Goal: Information Seeking & Learning: Learn about a topic

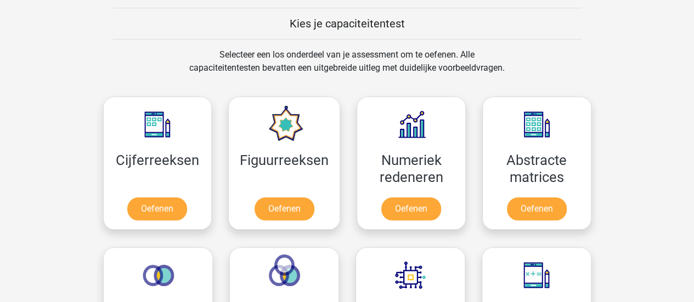
scroll to position [549, 0]
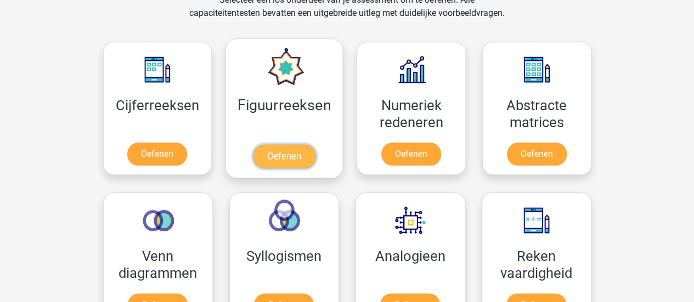
click at [291, 165] on link "Oefenen" at bounding box center [284, 156] width 63 height 24
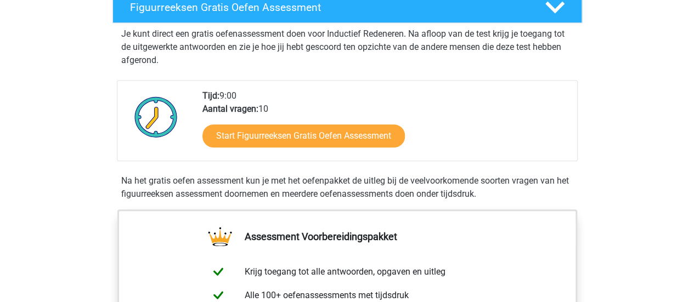
scroll to position [220, 0]
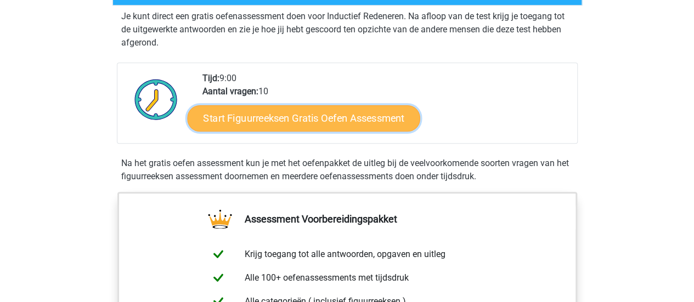
click at [311, 120] on link "Start Figuurreeksen Gratis Oefen Assessment" at bounding box center [303, 118] width 233 height 26
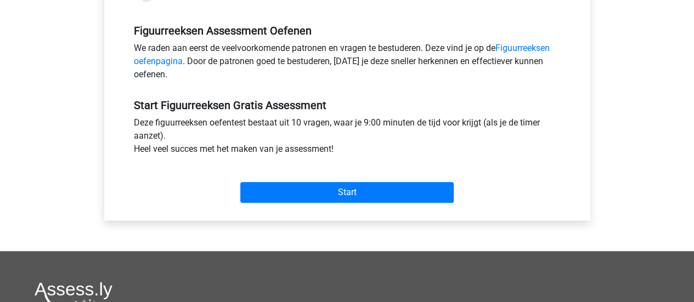
scroll to position [329, 0]
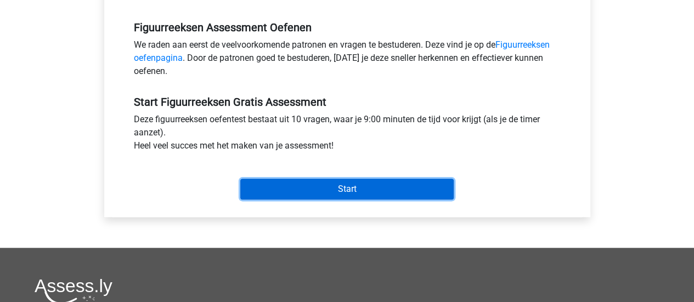
click at [397, 184] on input "Start" at bounding box center [347, 189] width 214 height 21
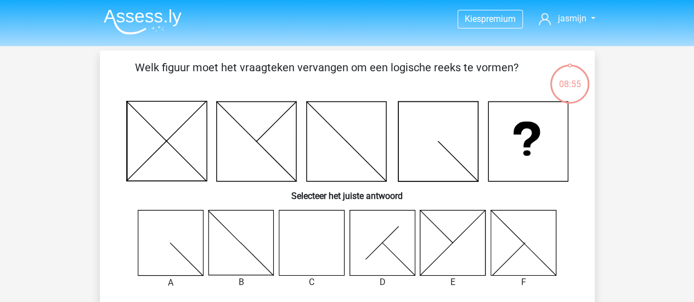
click at [323, 262] on icon at bounding box center [311, 242] width 65 height 65
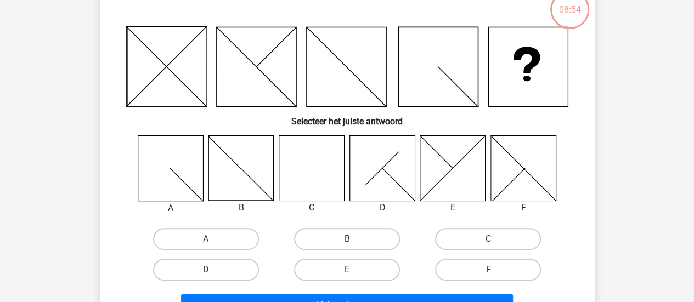
scroll to position [110, 0]
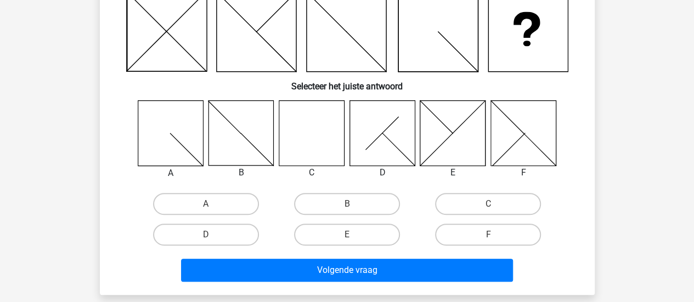
click at [492, 210] on input "C" at bounding box center [492, 207] width 7 height 7
radio input "true"
click at [433, 283] on div "Volgende vraag" at bounding box center [348, 272] width 424 height 27
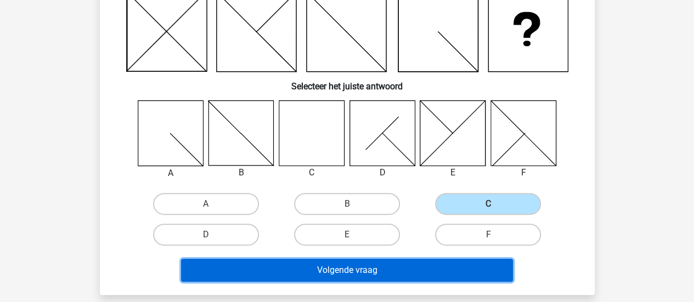
click at [447, 266] on button "Volgende vraag" at bounding box center [347, 270] width 332 height 23
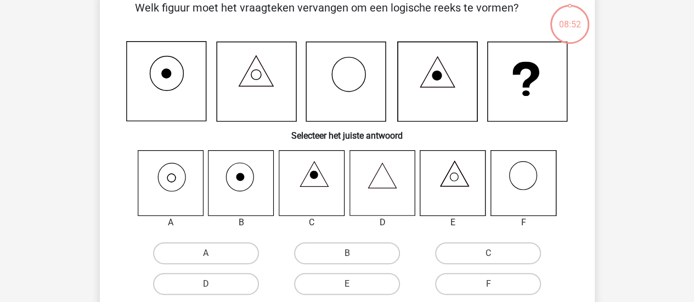
scroll to position [51, 0]
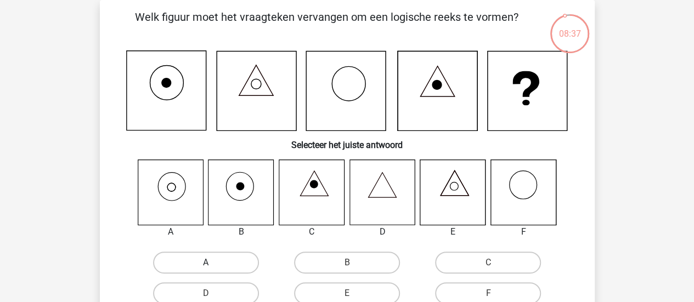
click at [215, 267] on label "A" at bounding box center [206, 263] width 106 height 22
click at [213, 267] on input "A" at bounding box center [209, 266] width 7 height 7
radio input "true"
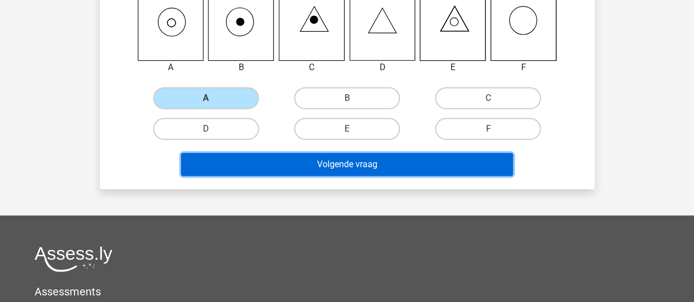
click at [344, 165] on button "Volgende vraag" at bounding box center [347, 164] width 332 height 23
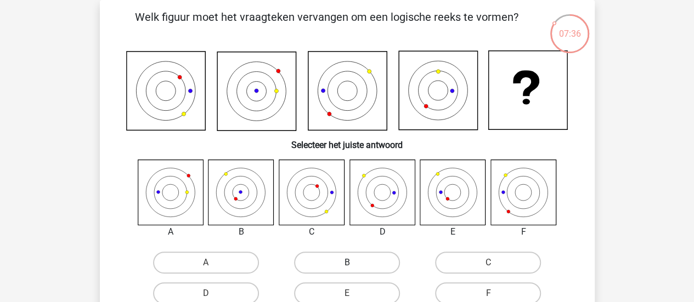
click at [378, 259] on label "B" at bounding box center [347, 263] width 106 height 22
click at [354, 263] on input "B" at bounding box center [350, 266] width 7 height 7
radio input "true"
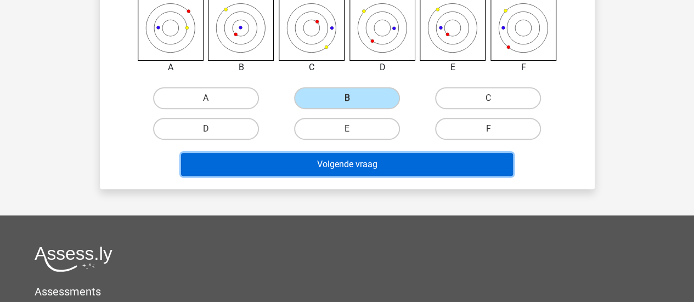
click at [442, 159] on button "Volgende vraag" at bounding box center [347, 164] width 332 height 23
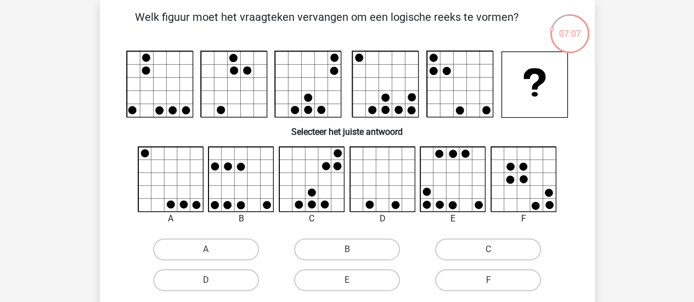
scroll to position [215, 0]
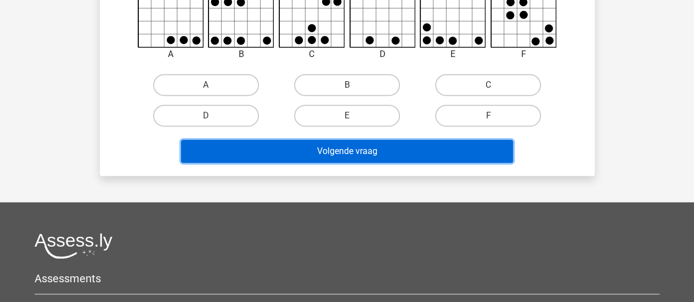
click at [391, 161] on button "Volgende vraag" at bounding box center [347, 151] width 332 height 23
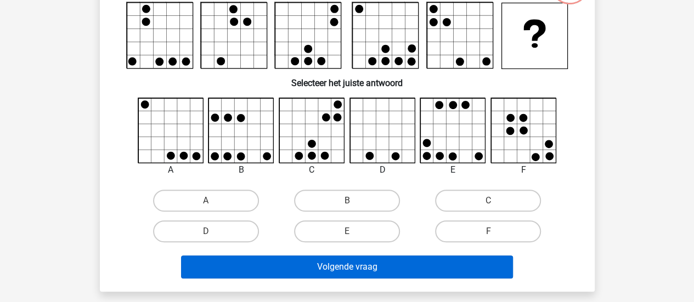
scroll to position [110, 0]
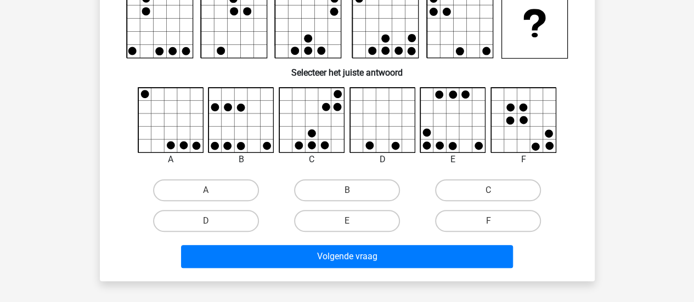
click at [210, 191] on input "A" at bounding box center [209, 193] width 7 height 7
radio input "true"
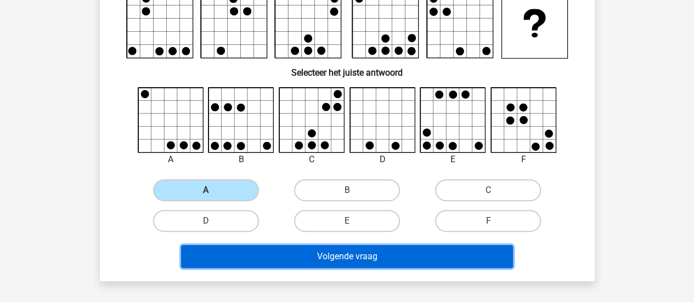
click at [417, 264] on button "Volgende vraag" at bounding box center [347, 256] width 332 height 23
click at [404, 249] on button "Volgende vraag" at bounding box center [347, 256] width 332 height 23
click at [330, 256] on button "Volgende vraag" at bounding box center [347, 256] width 332 height 23
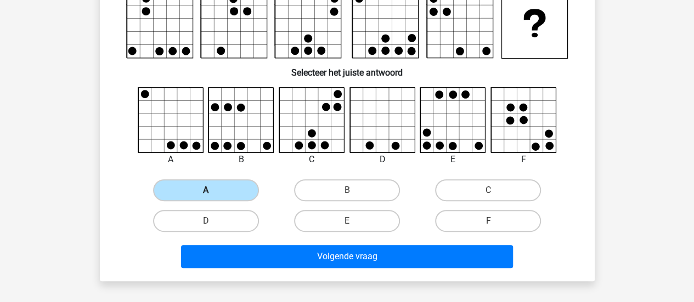
click at [220, 195] on label "A" at bounding box center [206, 190] width 106 height 22
click at [213, 195] on input "A" at bounding box center [209, 193] width 7 height 7
click at [334, 242] on div "Volgende vraag" at bounding box center [347, 255] width 460 height 36
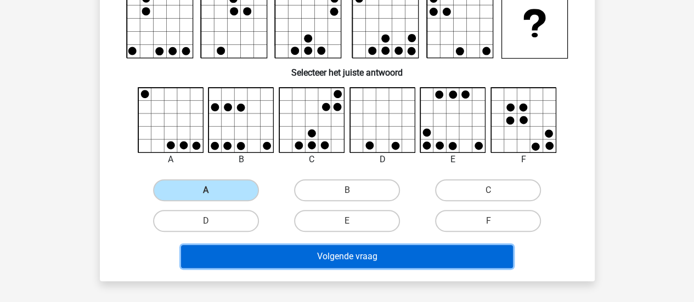
click at [348, 258] on button "Volgende vraag" at bounding box center [347, 256] width 332 height 23
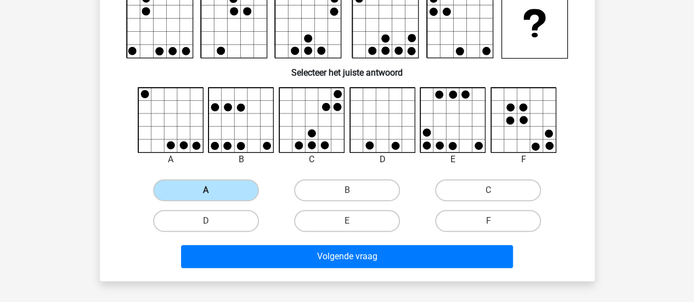
click at [210, 189] on label "A" at bounding box center [206, 190] width 106 height 22
click at [210, 190] on input "A" at bounding box center [209, 193] width 7 height 7
click at [210, 189] on label "A" at bounding box center [206, 190] width 106 height 22
click at [210, 190] on input "A" at bounding box center [209, 193] width 7 height 7
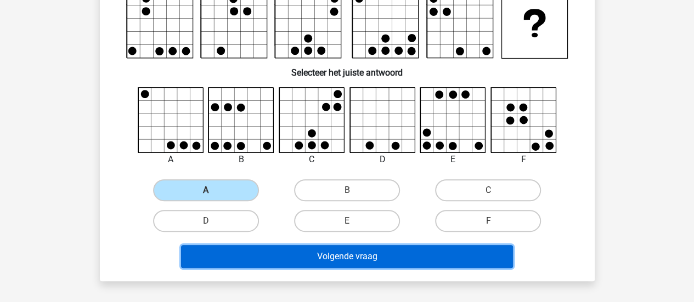
click at [301, 254] on button "Volgende vraag" at bounding box center [347, 256] width 332 height 23
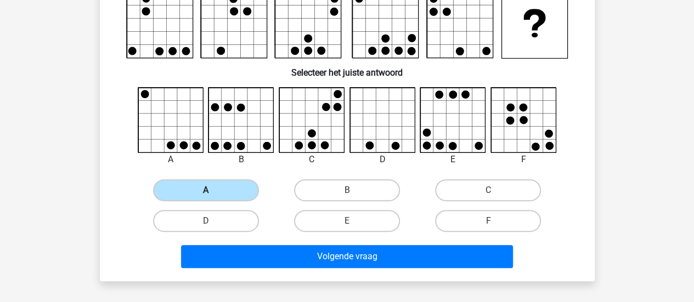
click at [205, 190] on label "A" at bounding box center [206, 190] width 106 height 22
click at [206, 190] on input "A" at bounding box center [209, 193] width 7 height 7
click at [192, 193] on label "A" at bounding box center [206, 190] width 106 height 22
click at [206, 193] on input "A" at bounding box center [209, 193] width 7 height 7
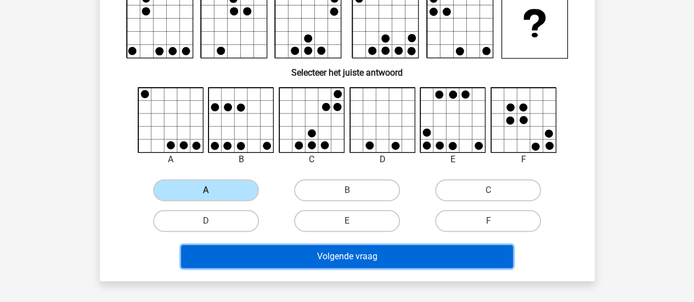
click at [294, 251] on button "Volgende vraag" at bounding box center [347, 256] width 332 height 23
click at [290, 246] on button "Volgende vraag" at bounding box center [347, 256] width 332 height 23
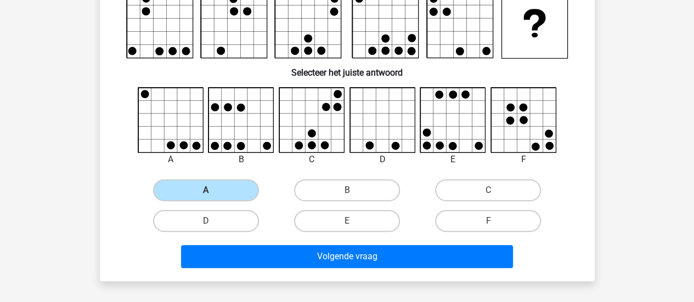
click at [330, 274] on div "Welk figuur moet het vraagteken vervangen om een logische reeks te vormen?" at bounding box center [347, 111] width 495 height 341
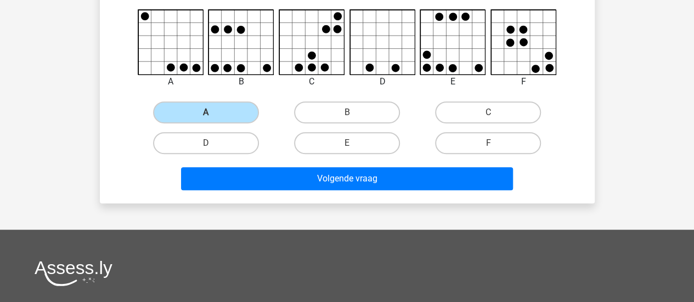
scroll to position [220, 0]
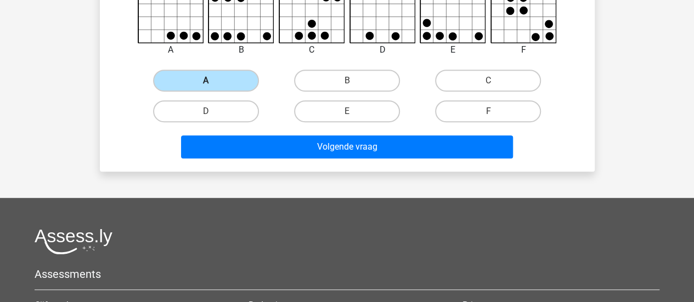
click at [221, 75] on label "A" at bounding box center [206, 81] width 106 height 22
click at [213, 81] on input "A" at bounding box center [209, 84] width 7 height 7
click at [221, 75] on label "A" at bounding box center [206, 81] width 106 height 22
click at [213, 81] on input "A" at bounding box center [209, 84] width 7 height 7
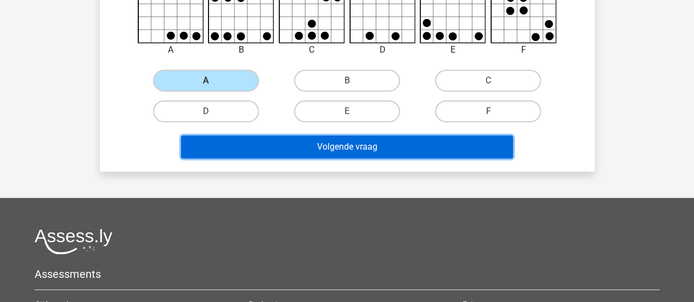
click at [355, 150] on button "Volgende vraag" at bounding box center [347, 147] width 332 height 23
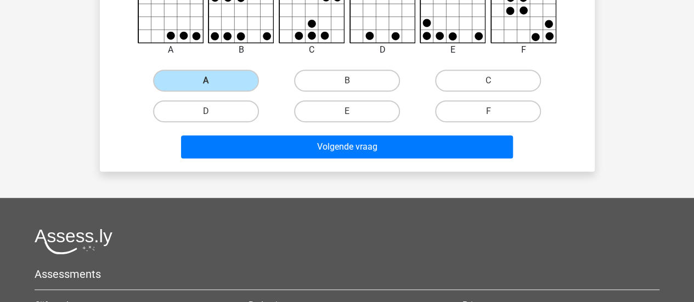
click at [193, 93] on div "A" at bounding box center [206, 80] width 141 height 31
click at [184, 111] on label "D" at bounding box center [206, 111] width 106 height 22
click at [206, 111] on input "D" at bounding box center [209, 114] width 7 height 7
radio input "true"
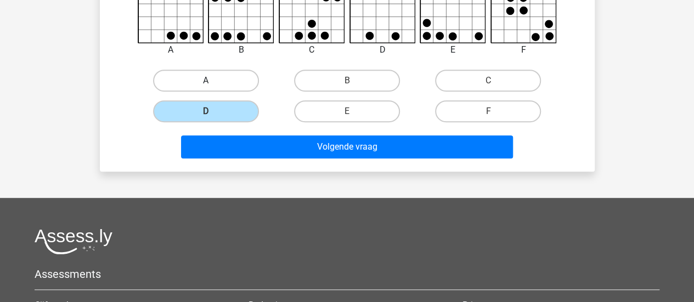
click at [193, 83] on label "A" at bounding box center [206, 81] width 106 height 22
click at [206, 83] on input "A" at bounding box center [209, 84] width 7 height 7
radio input "true"
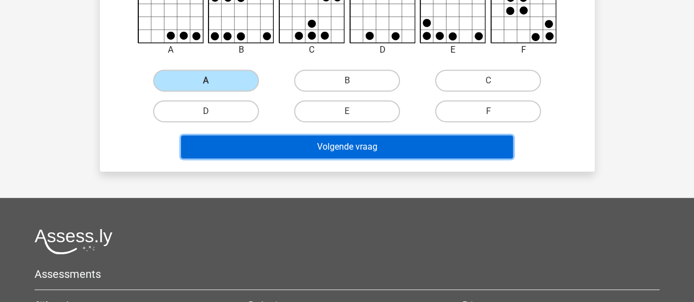
click at [288, 150] on button "Volgende vraag" at bounding box center [347, 147] width 332 height 23
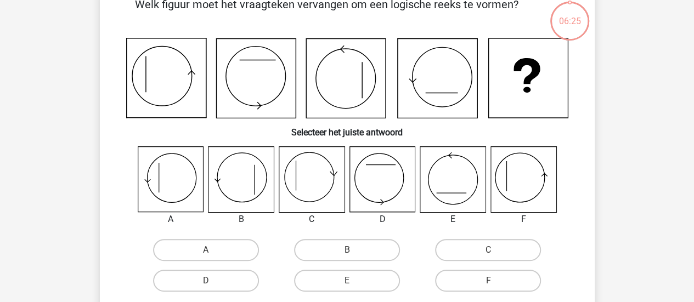
scroll to position [51, 0]
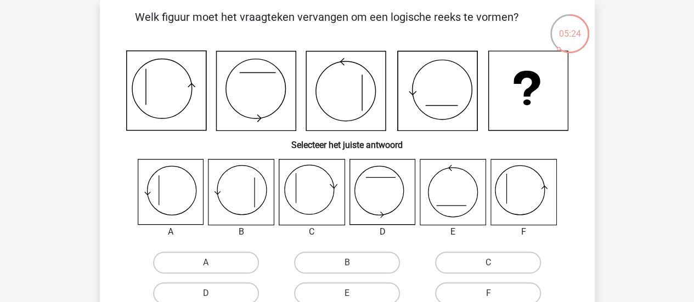
click at [535, 192] on icon at bounding box center [523, 192] width 65 height 65
click at [478, 301] on label "F" at bounding box center [488, 294] width 106 height 22
click at [489, 301] on input "F" at bounding box center [492, 297] width 7 height 7
radio input "true"
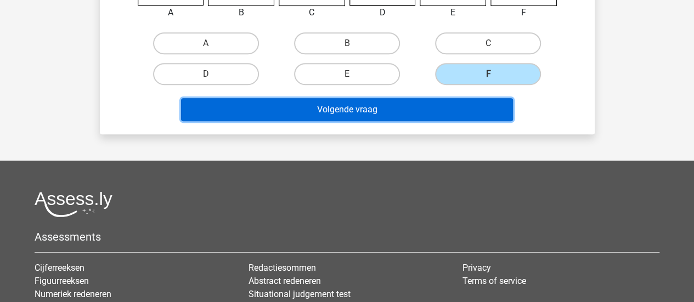
click at [356, 115] on button "Volgende vraag" at bounding box center [347, 109] width 332 height 23
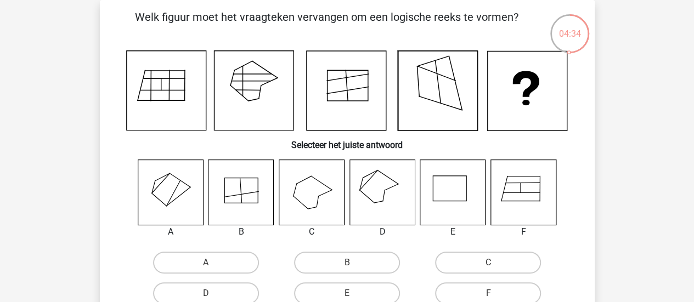
click at [379, 194] on icon at bounding box center [382, 192] width 65 height 65
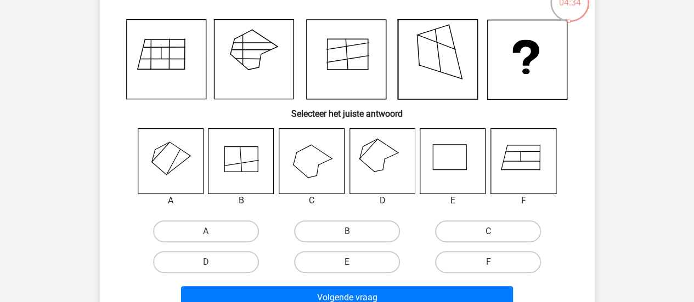
scroll to position [105, 0]
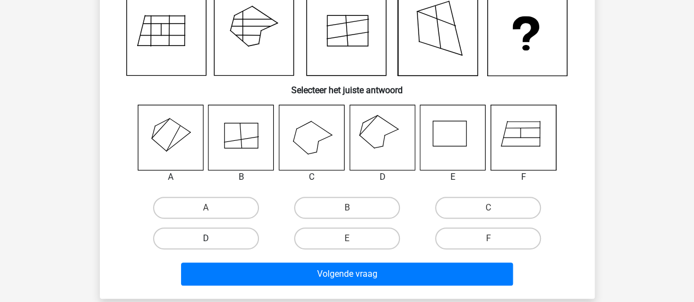
click at [222, 239] on label "D" at bounding box center [206, 239] width 106 height 22
click at [213, 239] on input "D" at bounding box center [209, 242] width 7 height 7
radio input "true"
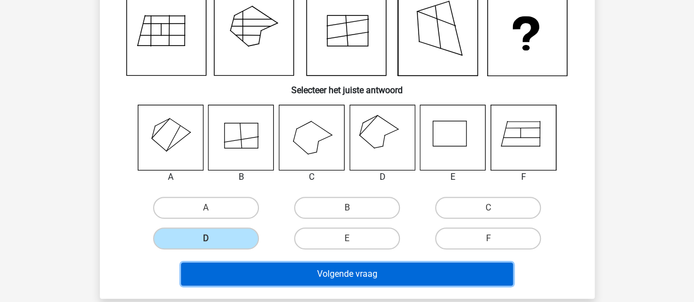
click at [388, 276] on button "Volgende vraag" at bounding box center [347, 274] width 332 height 23
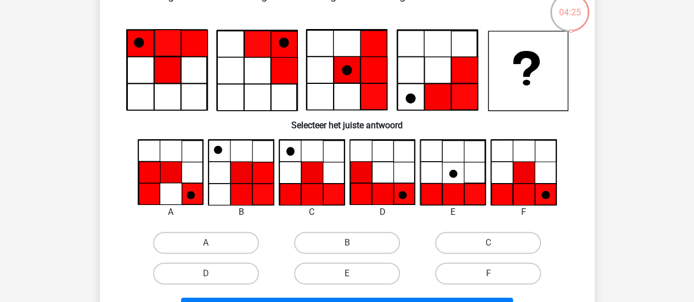
scroll to position [55, 0]
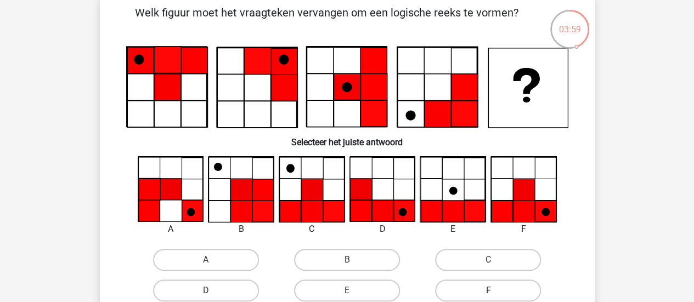
click at [451, 287] on label "F" at bounding box center [488, 291] width 106 height 22
click at [489, 291] on input "F" at bounding box center [492, 294] width 7 height 7
radio input "true"
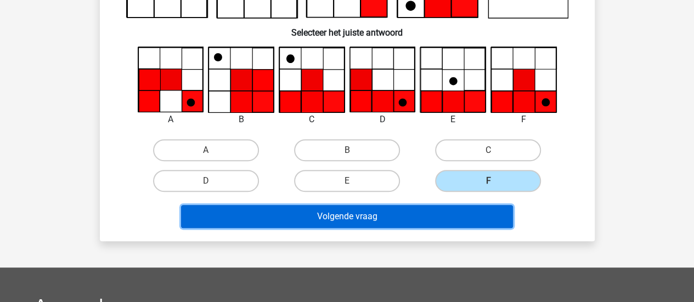
click at [422, 218] on button "Volgende vraag" at bounding box center [347, 216] width 332 height 23
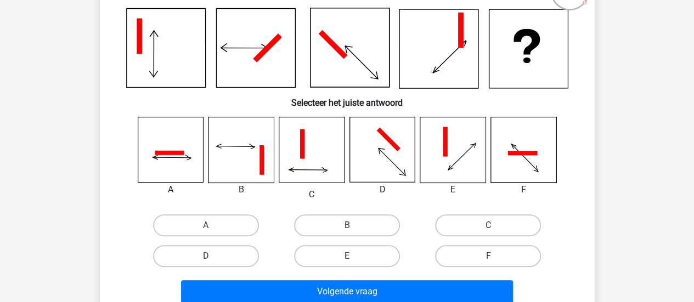
scroll to position [110, 0]
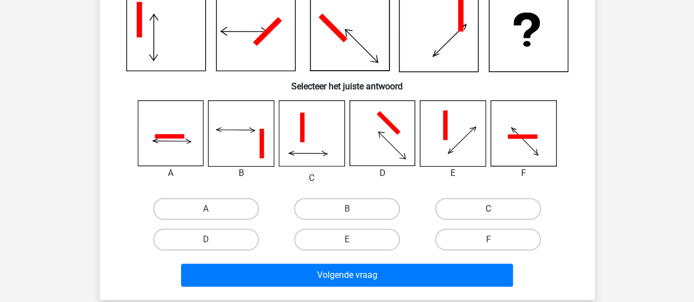
click at [487, 208] on label "C" at bounding box center [488, 209] width 106 height 22
click at [489, 209] on input "C" at bounding box center [492, 212] width 7 height 7
radio input "true"
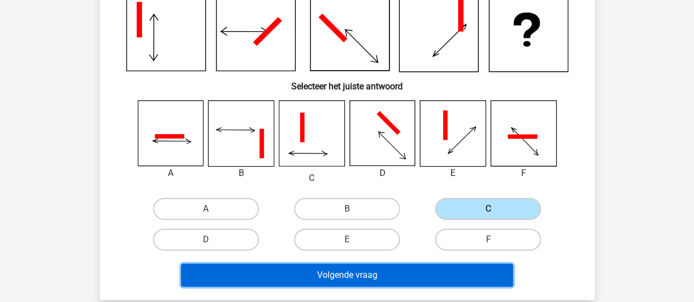
click at [381, 266] on button "Volgende vraag" at bounding box center [347, 275] width 332 height 23
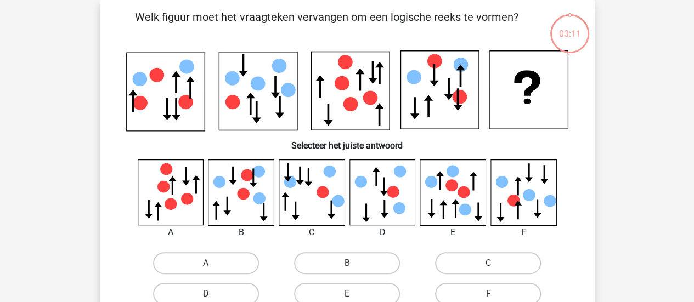
scroll to position [51, 0]
click at [370, 294] on label "E" at bounding box center [347, 294] width 106 height 22
click at [354, 294] on input "E" at bounding box center [350, 297] width 7 height 7
radio input "true"
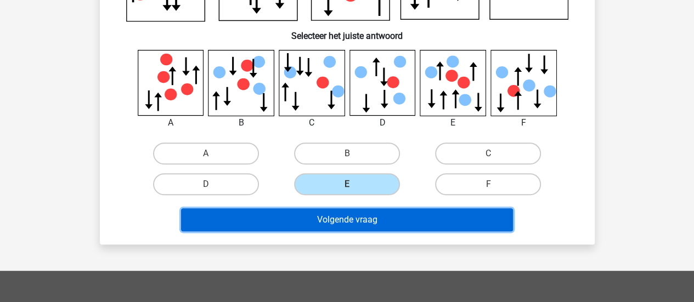
click at [420, 228] on button "Volgende vraag" at bounding box center [347, 220] width 332 height 23
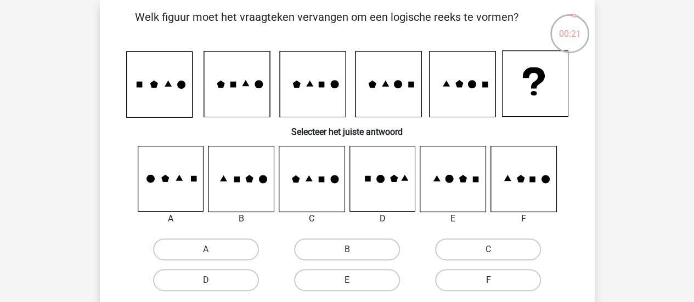
click at [481, 276] on label "F" at bounding box center [488, 281] width 106 height 22
click at [489, 281] on input "F" at bounding box center [492, 284] width 7 height 7
radio input "true"
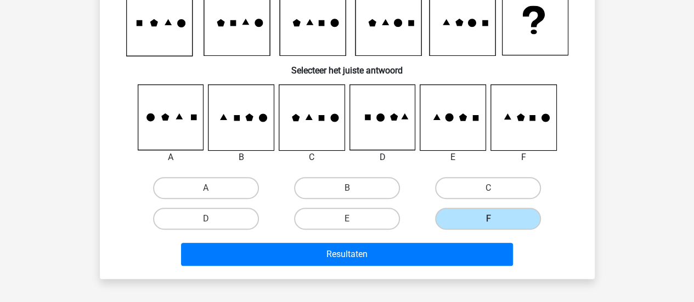
scroll to position [160, 0]
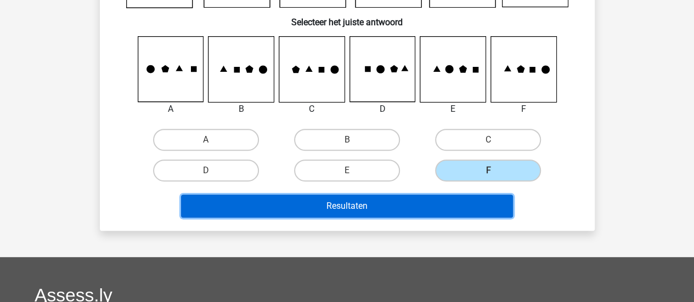
click at [379, 216] on button "Resultaten" at bounding box center [347, 206] width 332 height 23
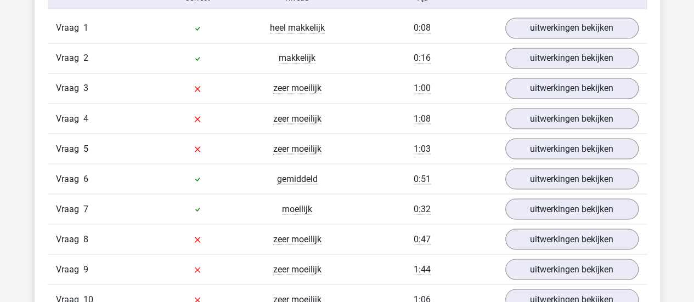
scroll to position [878, 0]
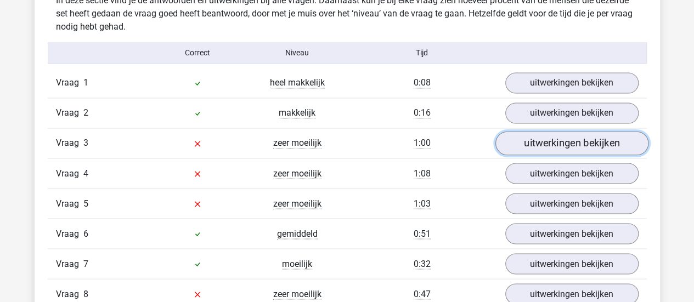
click at [549, 136] on link "uitwerkingen bekijken" at bounding box center [571, 143] width 153 height 24
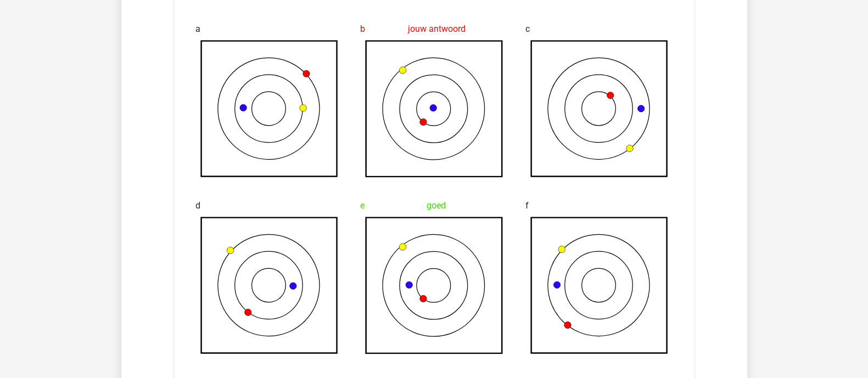
scroll to position [1145, 0]
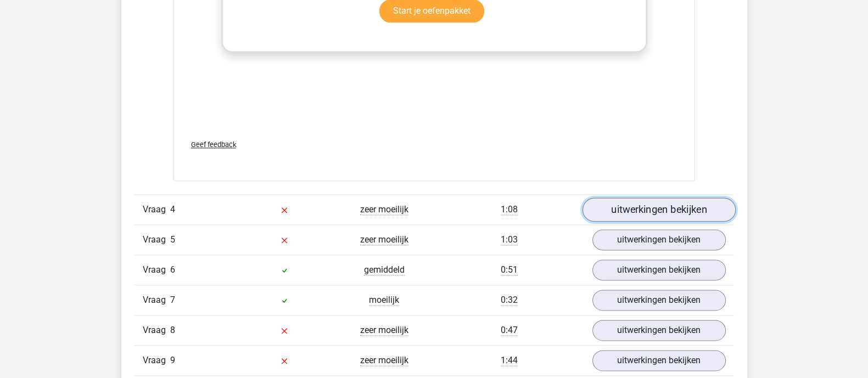
click at [634, 201] on link "uitwerkingen bekijken" at bounding box center [658, 210] width 153 height 24
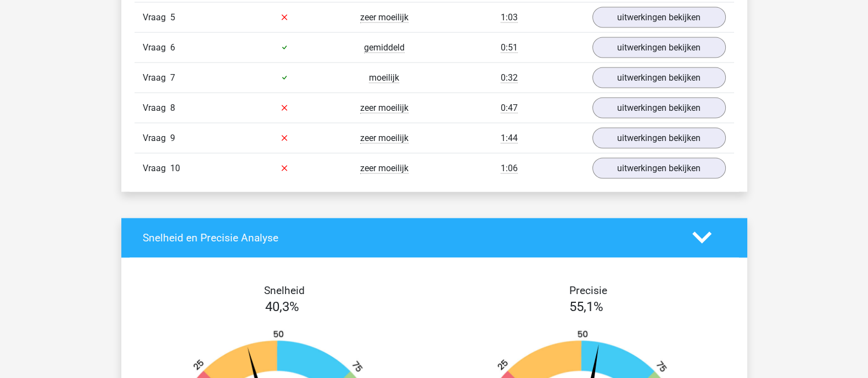
scroll to position [2448, 0]
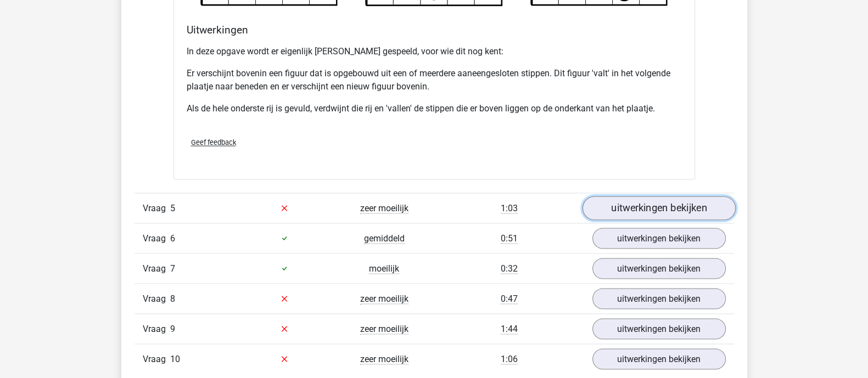
click at [659, 212] on link "uitwerkingen bekijken" at bounding box center [658, 208] width 153 height 24
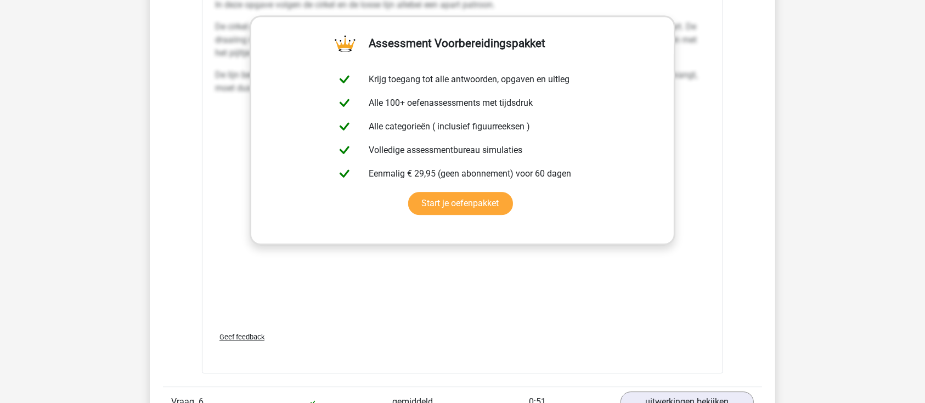
scroll to position [3377, 0]
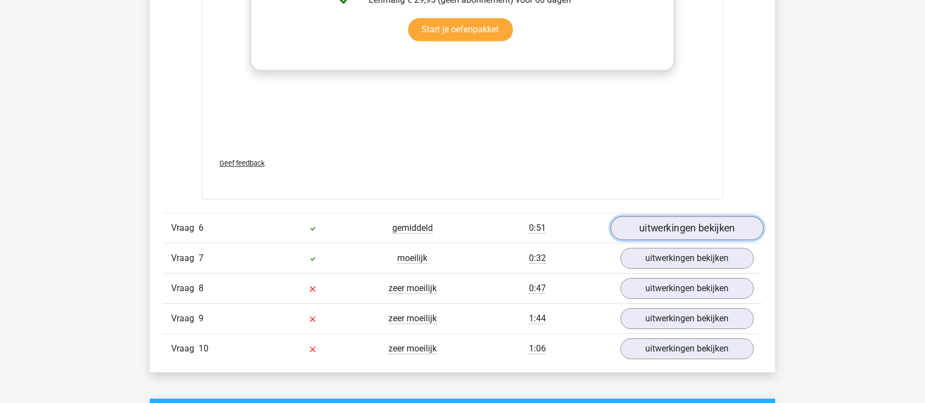
click at [681, 228] on link "uitwerkingen bekijken" at bounding box center [687, 228] width 153 height 24
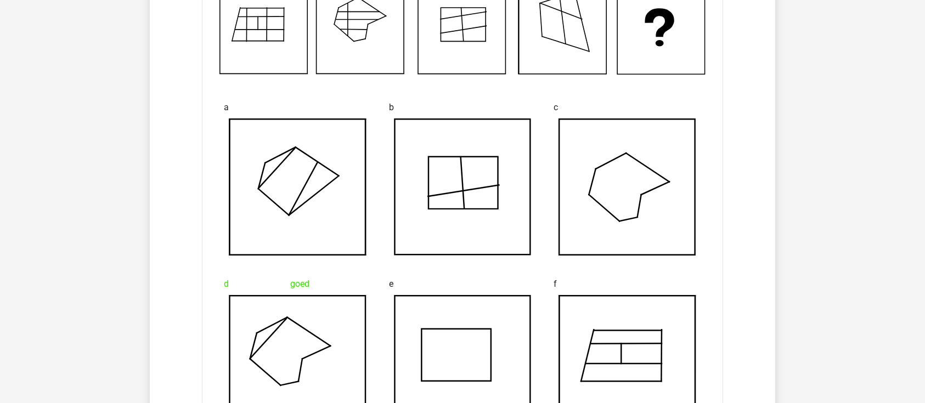
scroll to position [4036, 0]
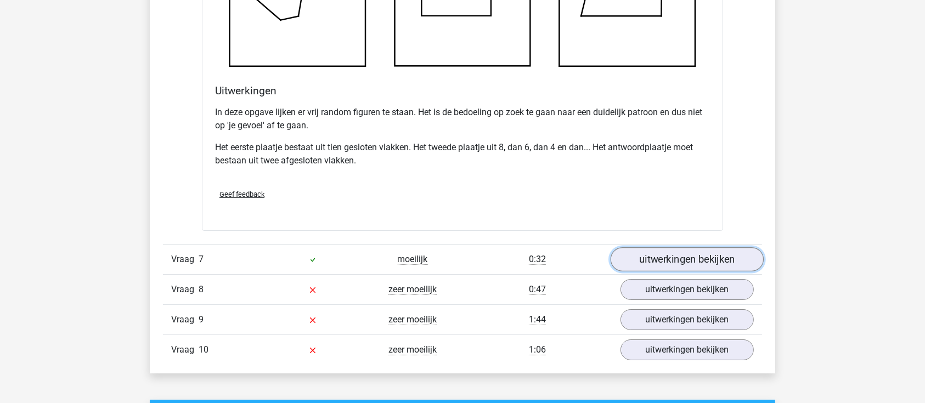
click at [694, 248] on link "uitwerkingen bekijken" at bounding box center [687, 260] width 153 height 24
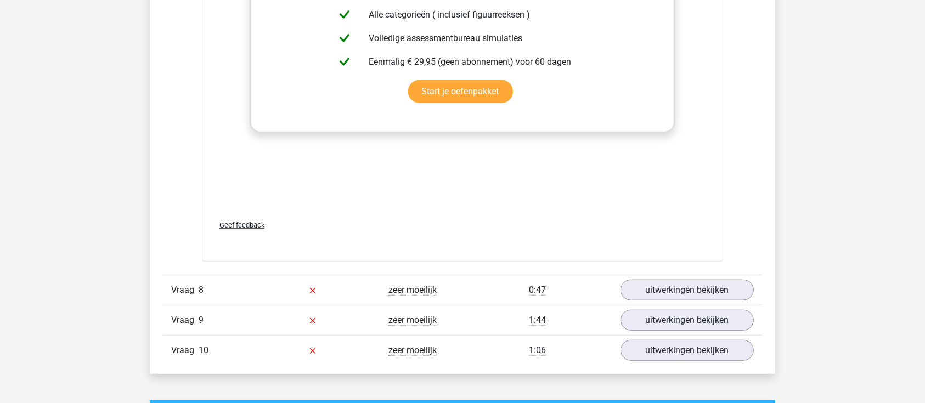
scroll to position [5061, 0]
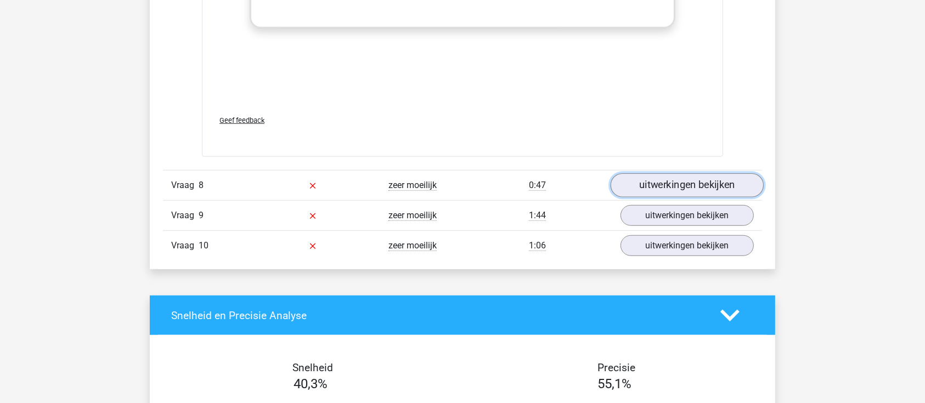
click at [653, 181] on link "uitwerkingen bekijken" at bounding box center [687, 185] width 153 height 24
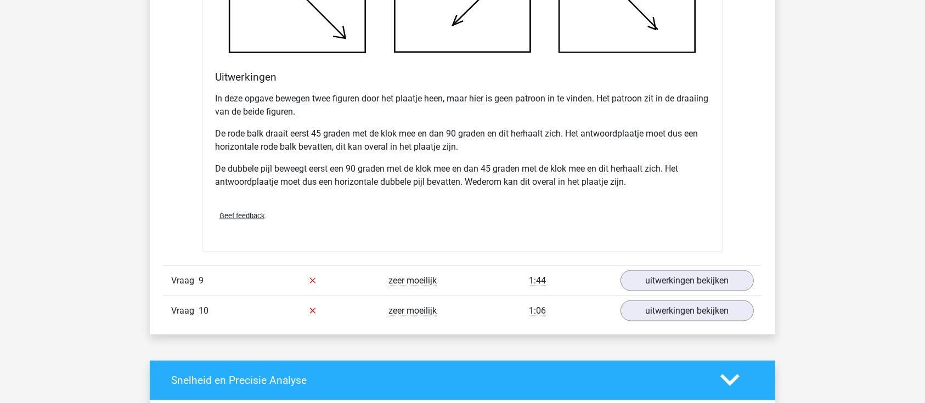
scroll to position [5792, 0]
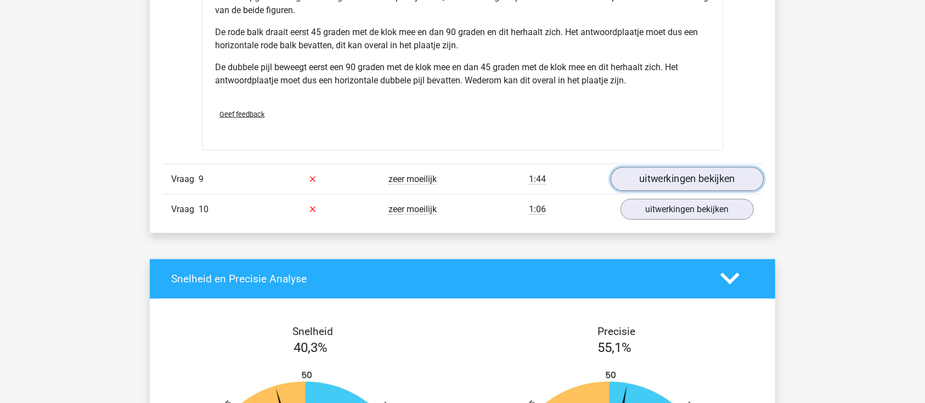
click at [691, 184] on link "uitwerkingen bekijken" at bounding box center [687, 179] width 153 height 24
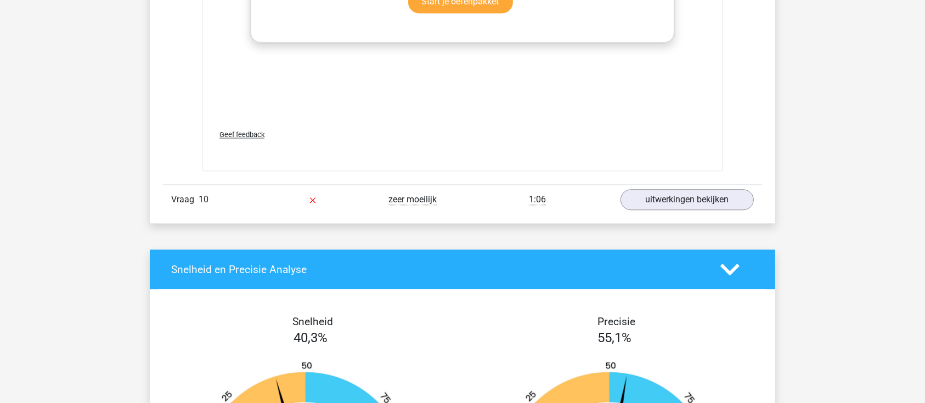
scroll to position [6744, 0]
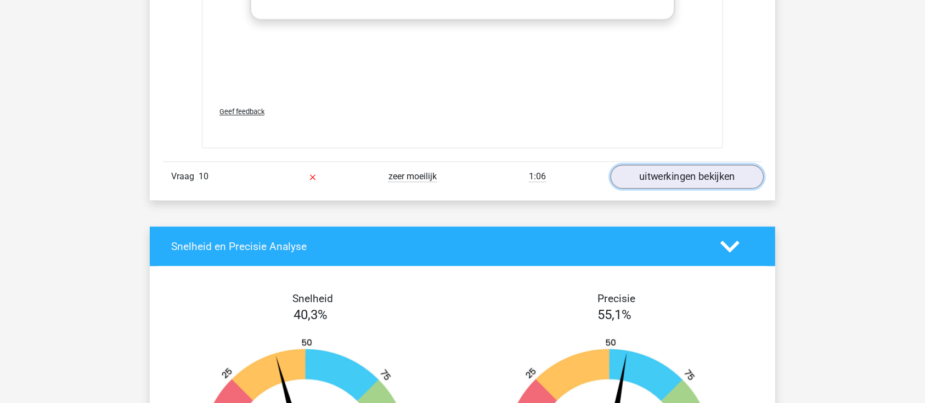
click at [674, 178] on link "uitwerkingen bekijken" at bounding box center [687, 177] width 153 height 24
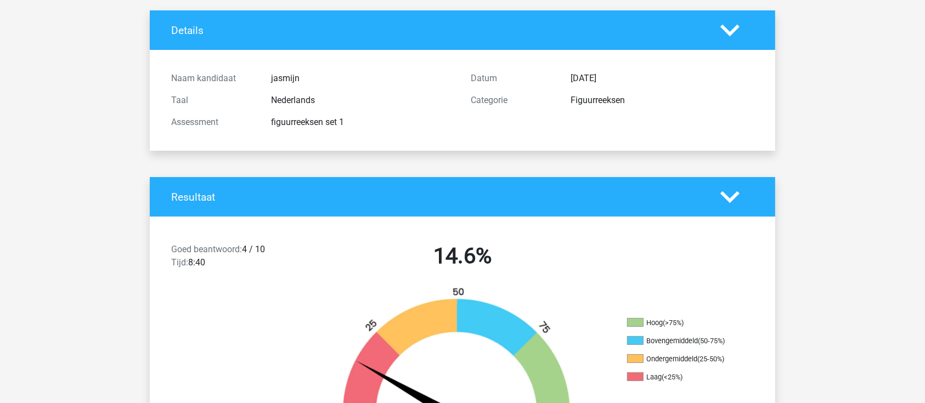
scroll to position [0, 0]
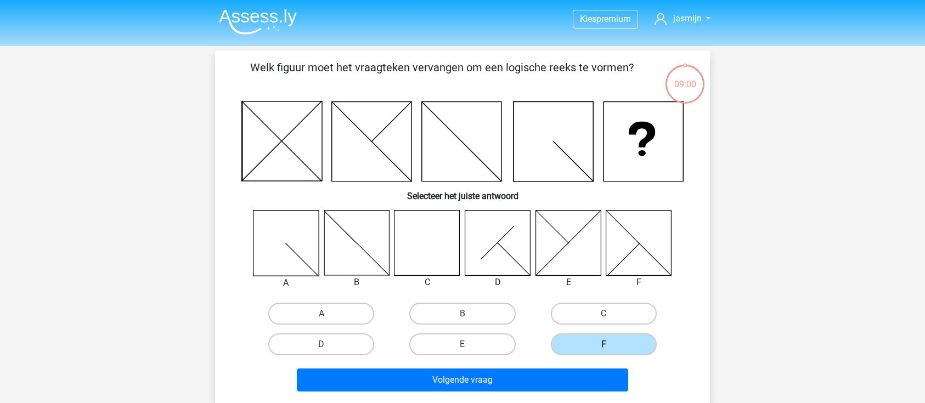
scroll to position [214, 0]
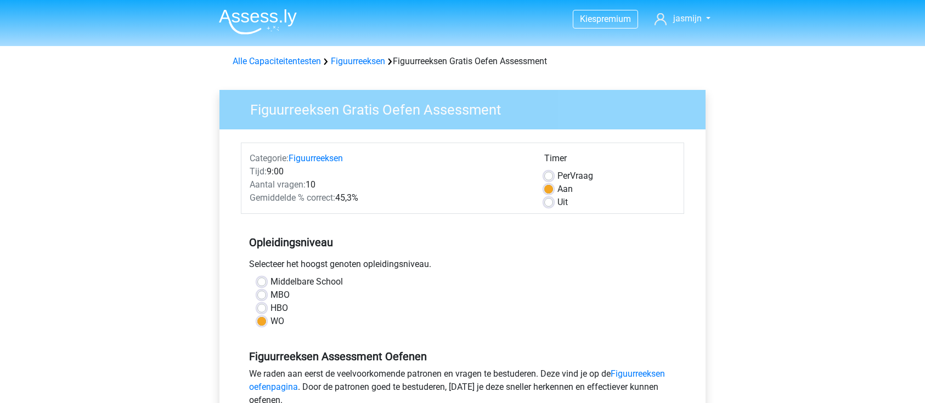
scroll to position [439, 0]
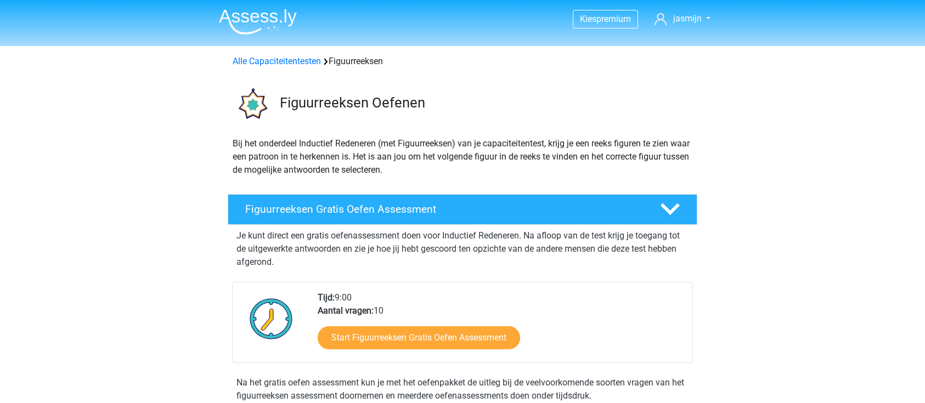
scroll to position [293, 0]
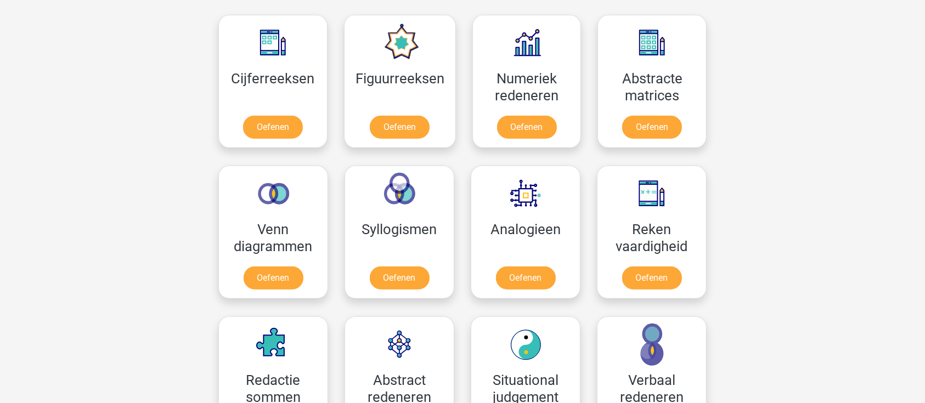
scroll to position [585, 0]
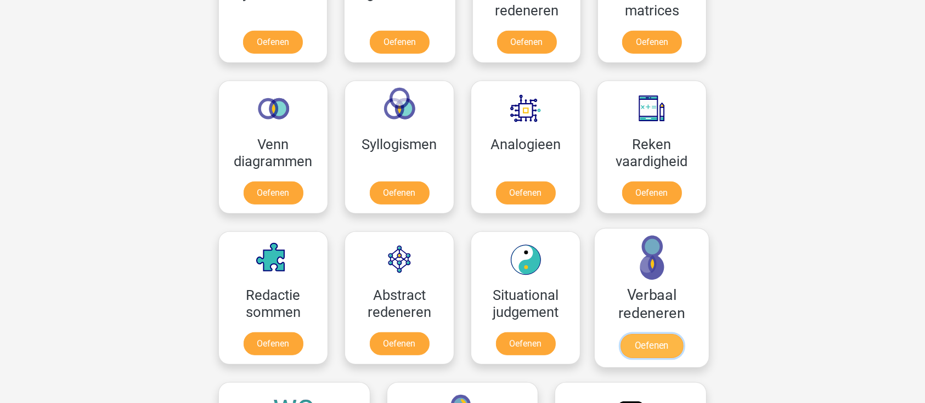
click at [657, 341] on link "Oefenen" at bounding box center [652, 346] width 63 height 24
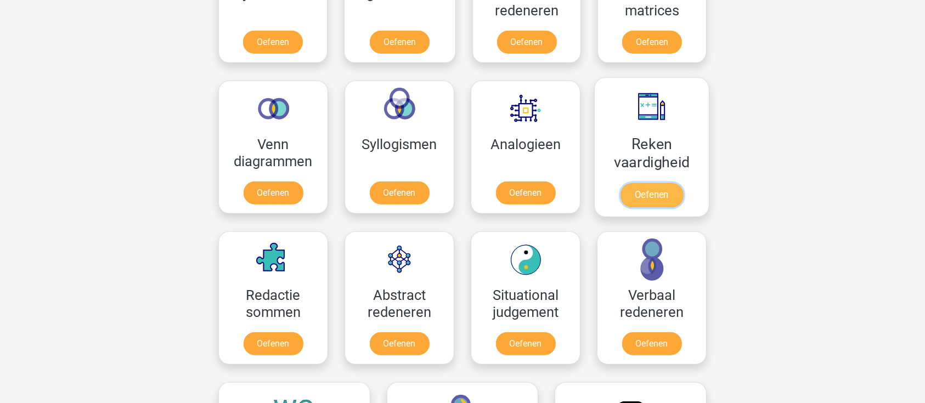
click at [663, 194] on link "Oefenen" at bounding box center [652, 195] width 63 height 24
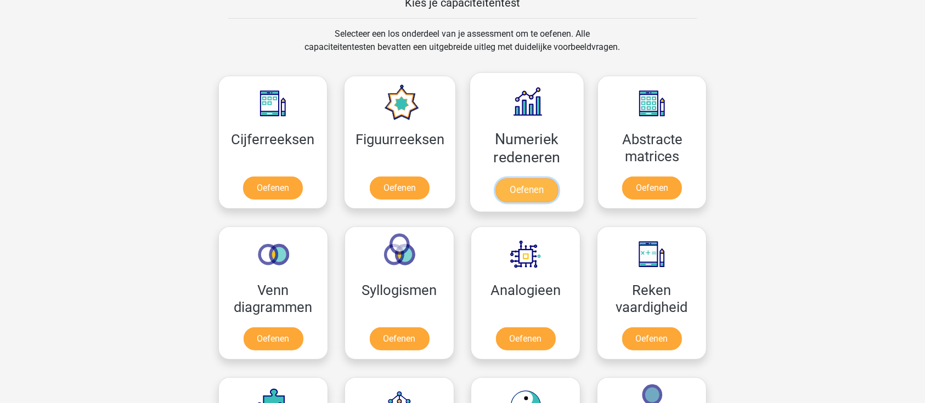
click at [545, 189] on link "Oefenen" at bounding box center [527, 190] width 63 height 24
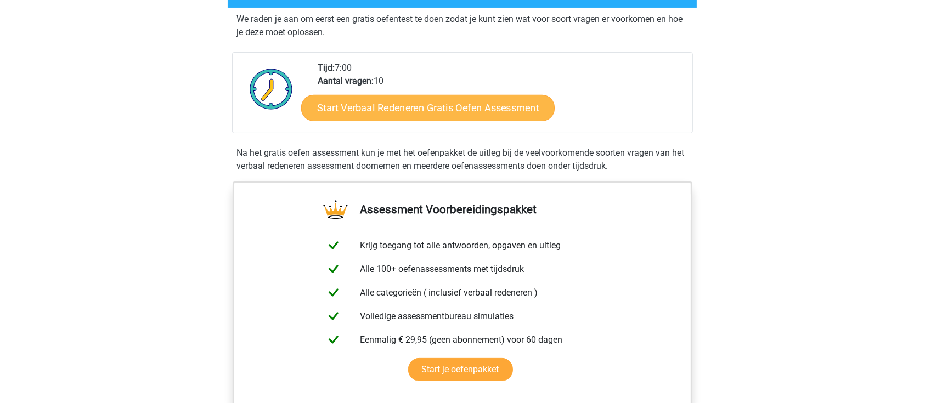
scroll to position [220, 0]
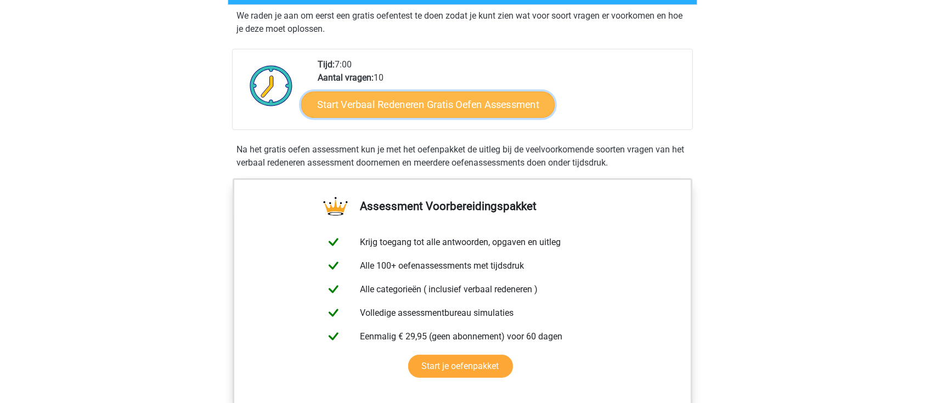
click at [465, 104] on link "Start Verbaal Redeneren Gratis Oefen Assessment" at bounding box center [428, 105] width 254 height 26
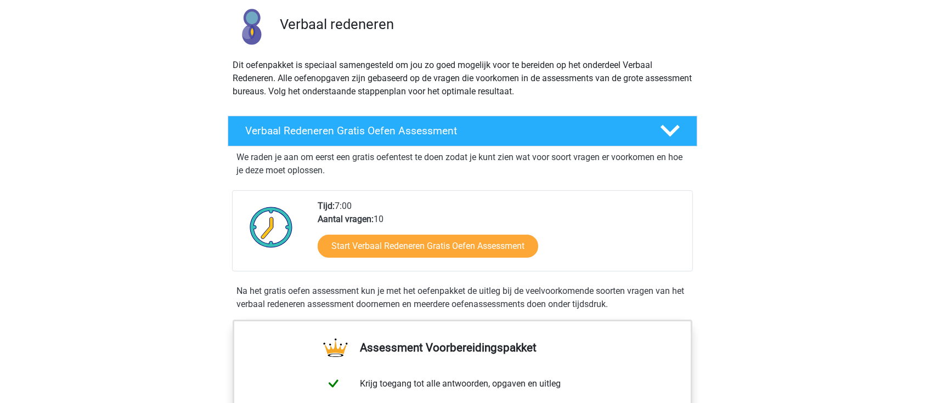
scroll to position [0, 0]
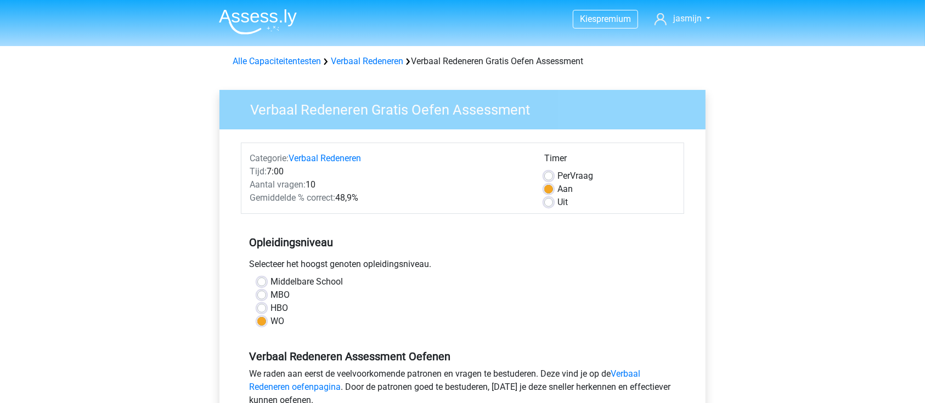
scroll to position [220, 0]
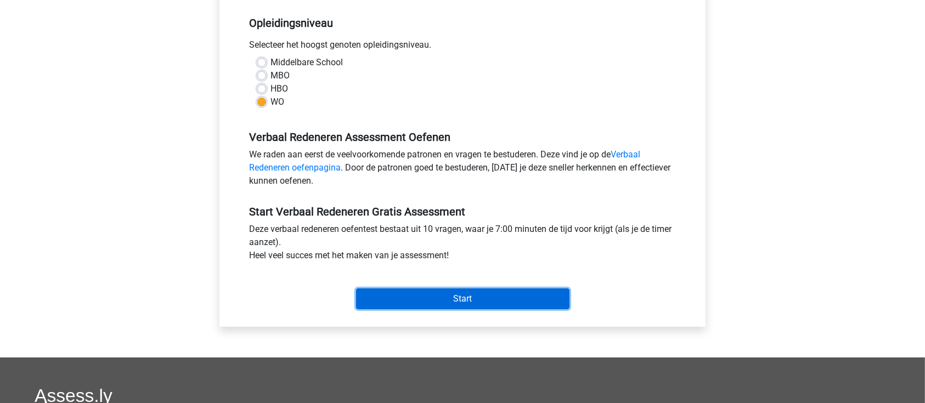
click at [538, 302] on input "Start" at bounding box center [463, 299] width 214 height 21
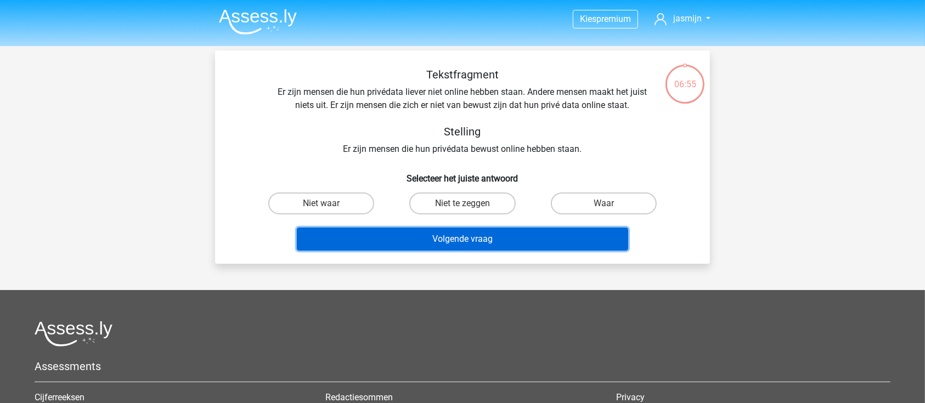
click at [531, 240] on button "Volgende vraag" at bounding box center [463, 239] width 332 height 23
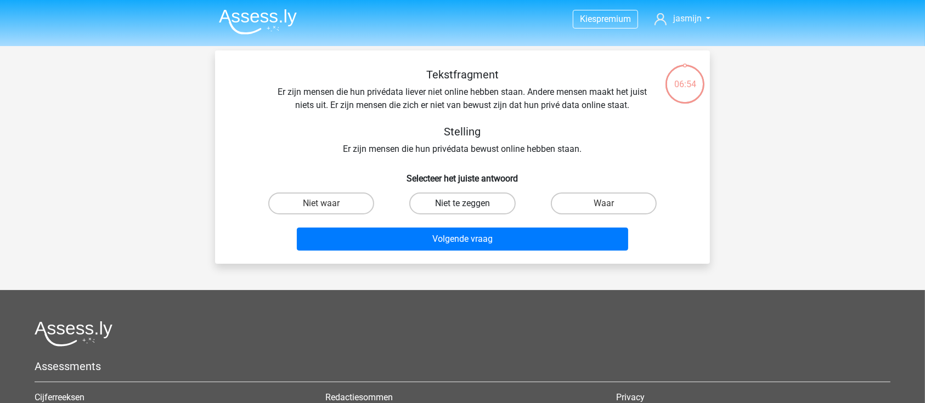
click at [495, 204] on label "Niet te zeggen" at bounding box center [463, 204] width 106 height 22
click at [470, 204] on input "Niet te zeggen" at bounding box center [466, 207] width 7 height 7
radio input "true"
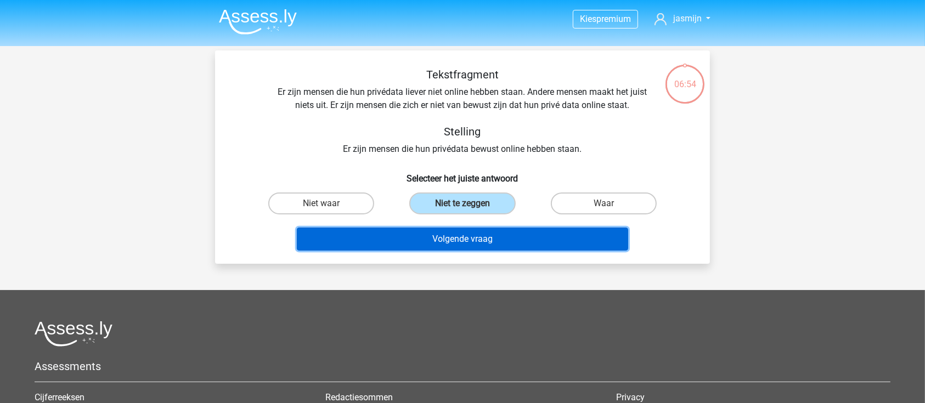
click at [496, 239] on button "Volgende vraag" at bounding box center [463, 239] width 332 height 23
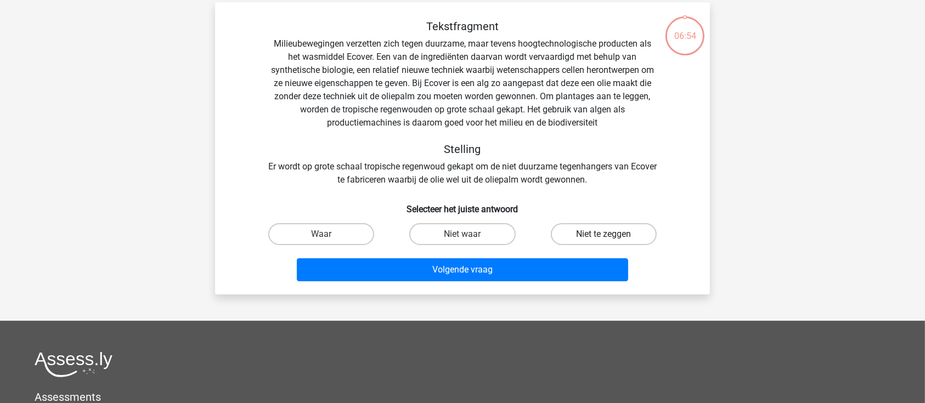
scroll to position [51, 0]
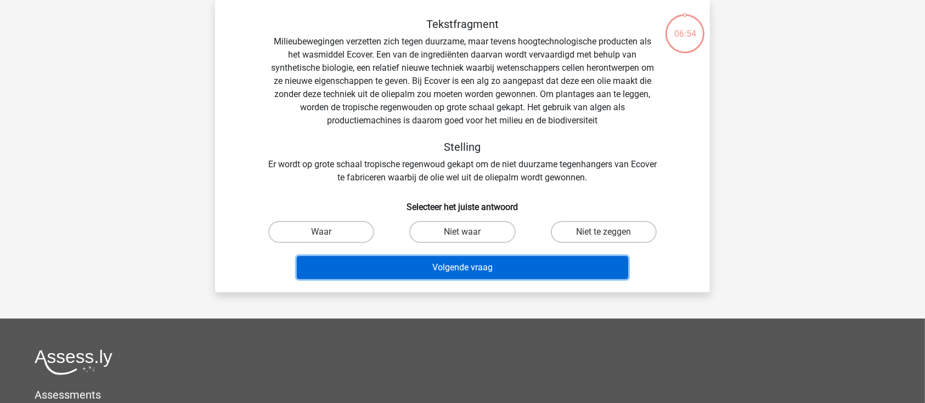
click at [539, 257] on button "Volgende vraag" at bounding box center [463, 267] width 332 height 23
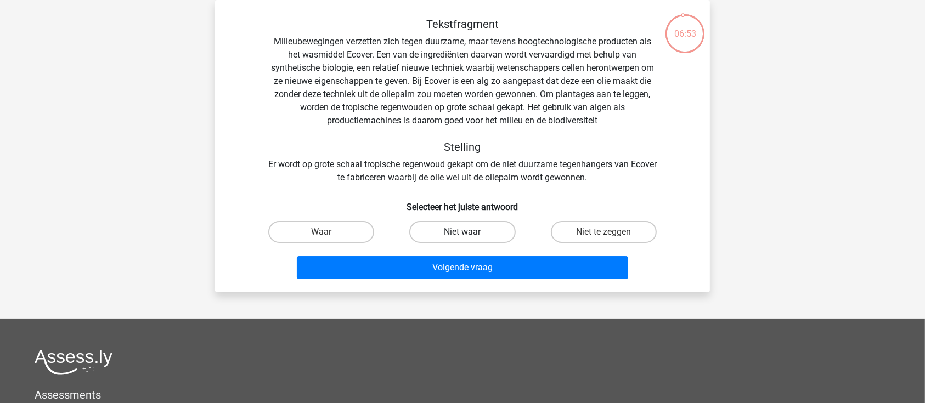
click at [507, 238] on label "Niet waar" at bounding box center [463, 232] width 106 height 22
click at [470, 238] on input "Niet waar" at bounding box center [466, 235] width 7 height 7
radio input "true"
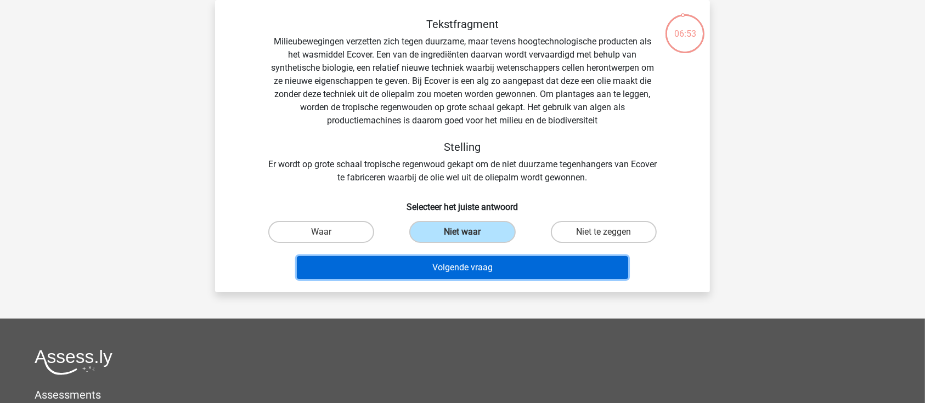
click at [511, 273] on button "Volgende vraag" at bounding box center [463, 267] width 332 height 23
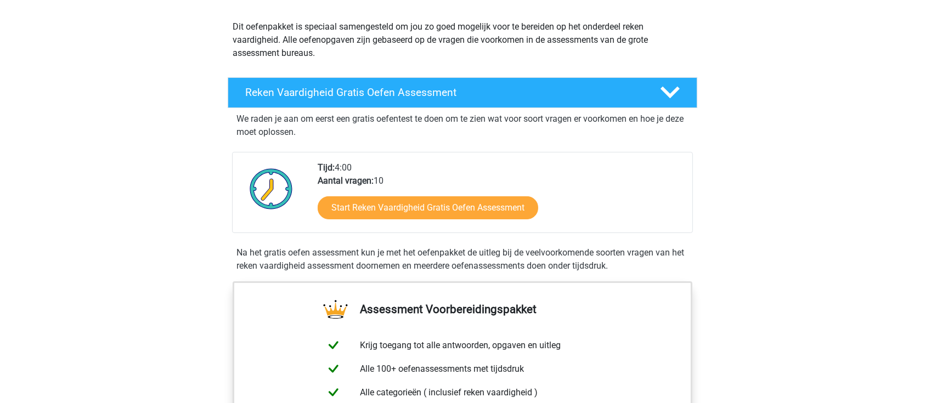
scroll to position [220, 0]
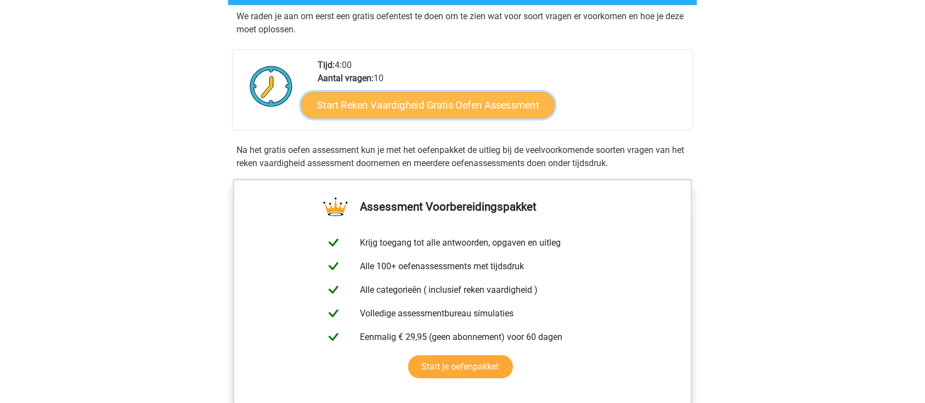
click at [482, 99] on link "Start Reken Vaardigheid Gratis Oefen Assessment" at bounding box center [428, 105] width 254 height 26
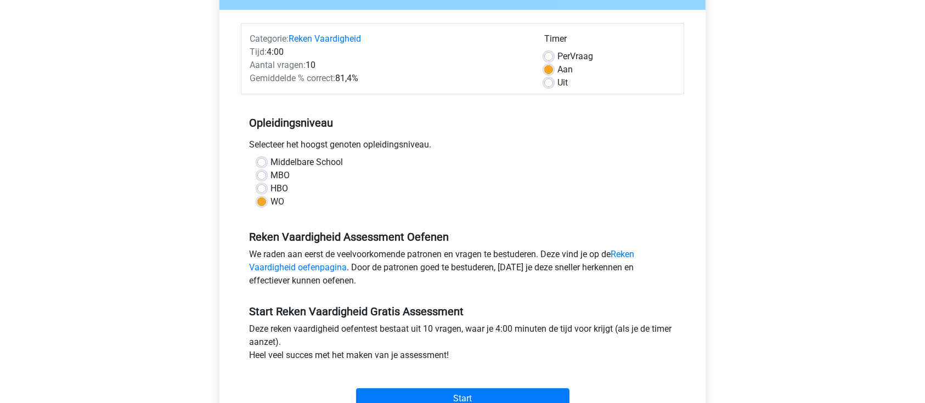
scroll to position [220, 0]
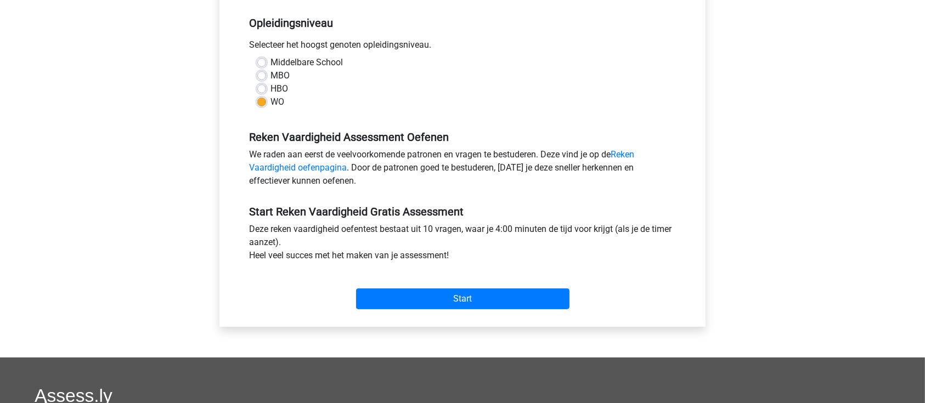
click at [459, 314] on div "Categorie: Reken Vaardigheid Tijd: 4:00 Aantal vragen: 10 Gemiddelde % correct:…" at bounding box center [463, 118] width 470 height 417
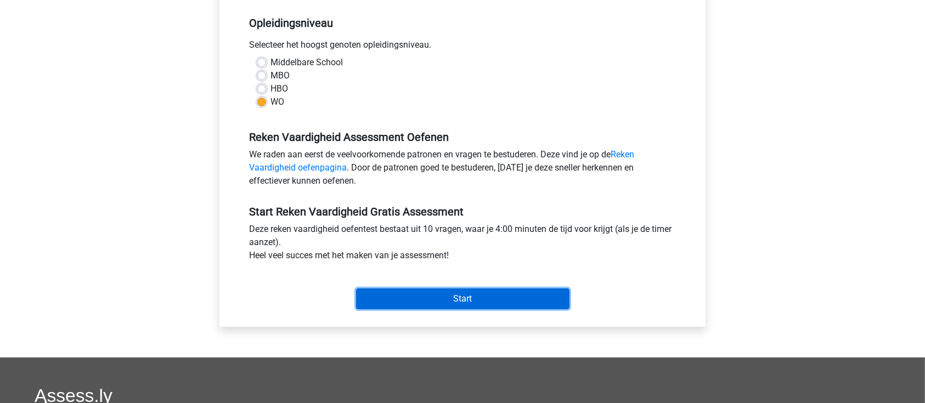
click at [461, 302] on input "Start" at bounding box center [463, 299] width 214 height 21
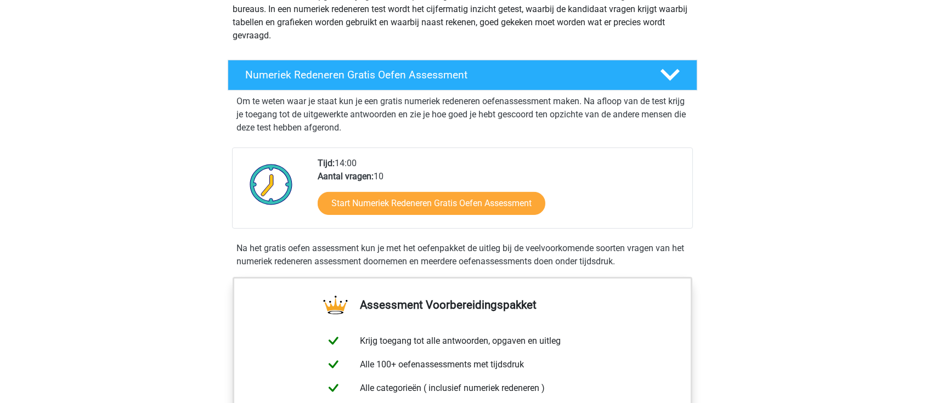
scroll to position [220, 0]
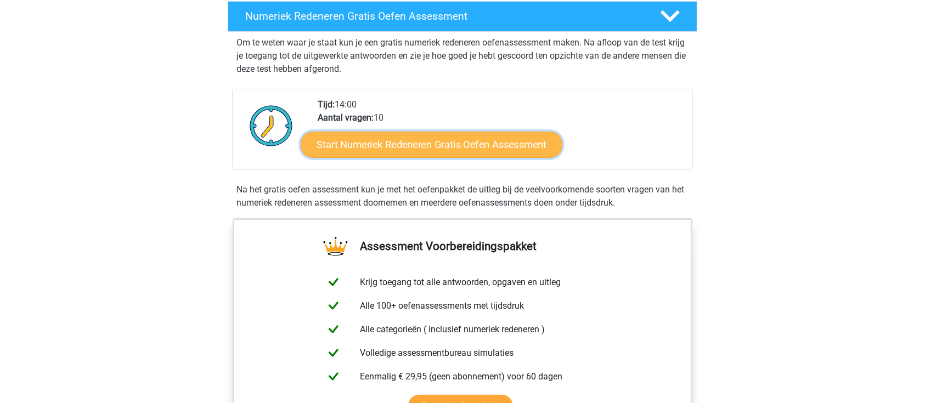
click at [451, 141] on link "Start Numeriek Redeneren Gratis Oefen Assessment" at bounding box center [432, 144] width 262 height 26
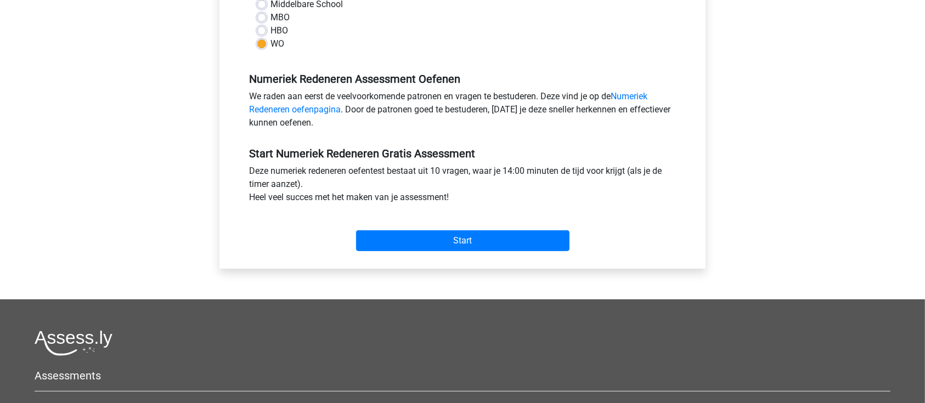
scroll to position [293, 0]
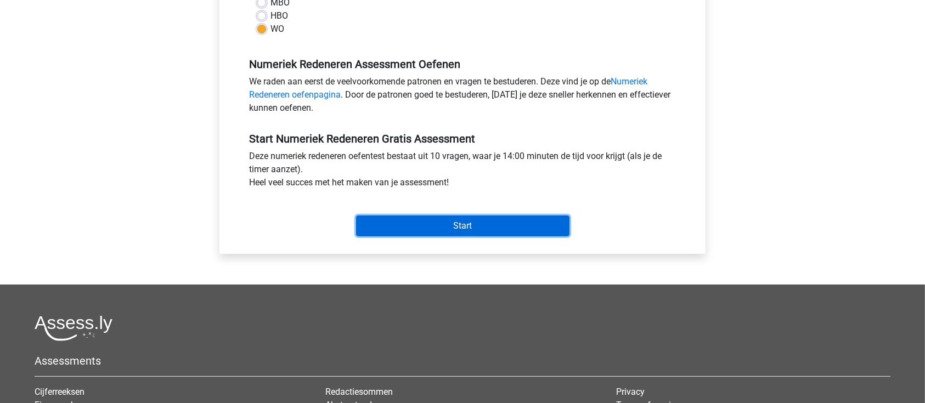
click at [465, 230] on input "Start" at bounding box center [463, 226] width 214 height 21
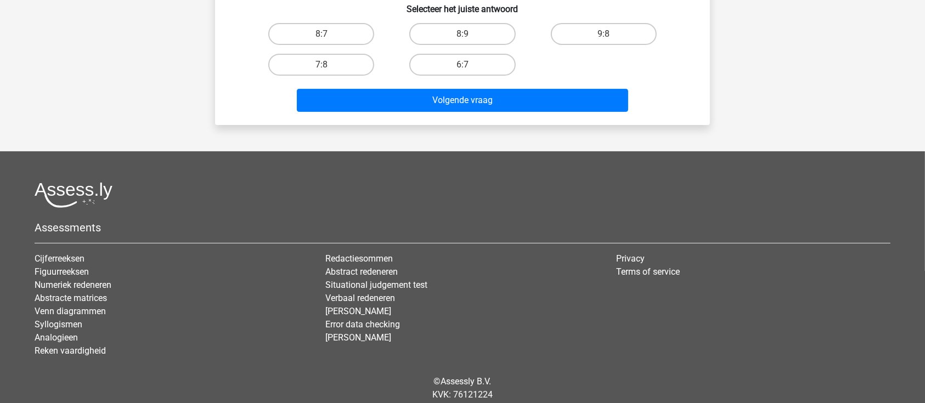
scroll to position [293, 0]
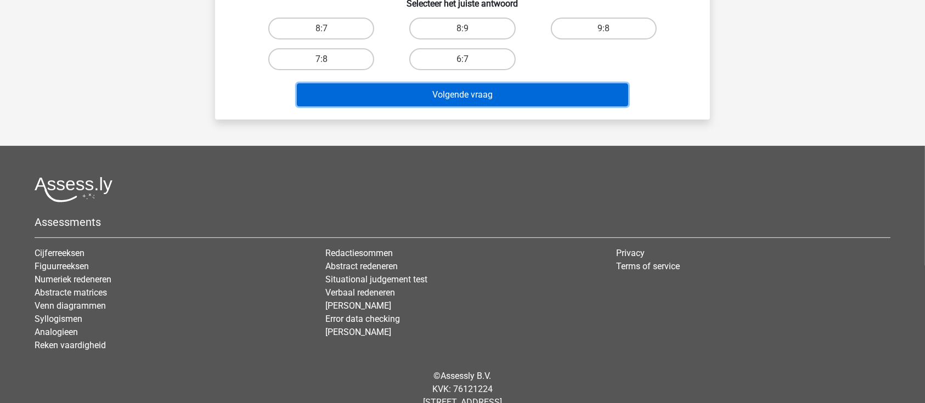
click at [559, 94] on button "Volgende vraag" at bounding box center [463, 94] width 332 height 23
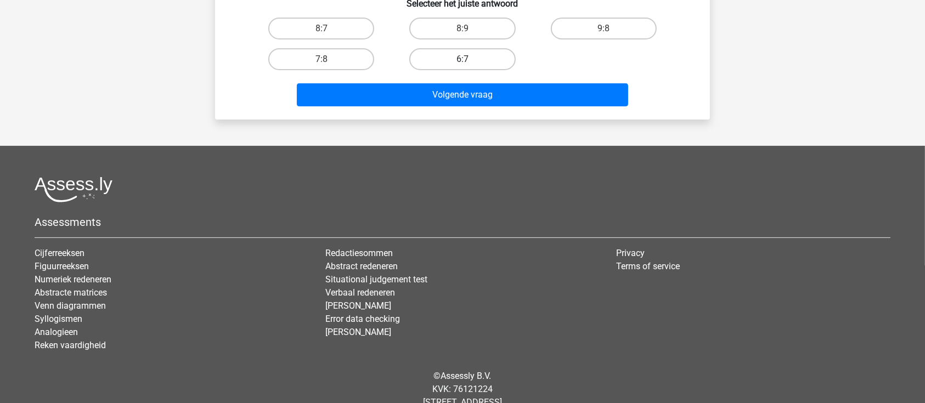
click at [465, 52] on label "6:7" at bounding box center [463, 59] width 106 height 22
click at [465, 59] on input "6:7" at bounding box center [466, 62] width 7 height 7
radio input "true"
click at [487, 80] on div "Volgende vraag" at bounding box center [463, 93] width 460 height 36
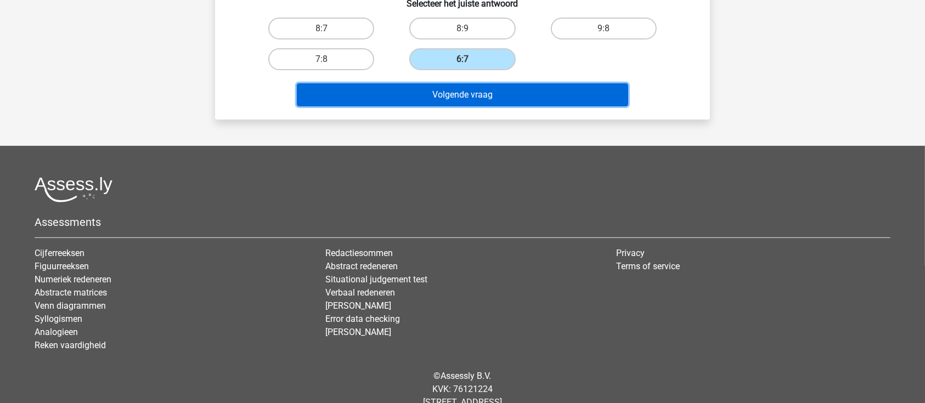
click at [496, 89] on button "Volgende vraag" at bounding box center [463, 94] width 332 height 23
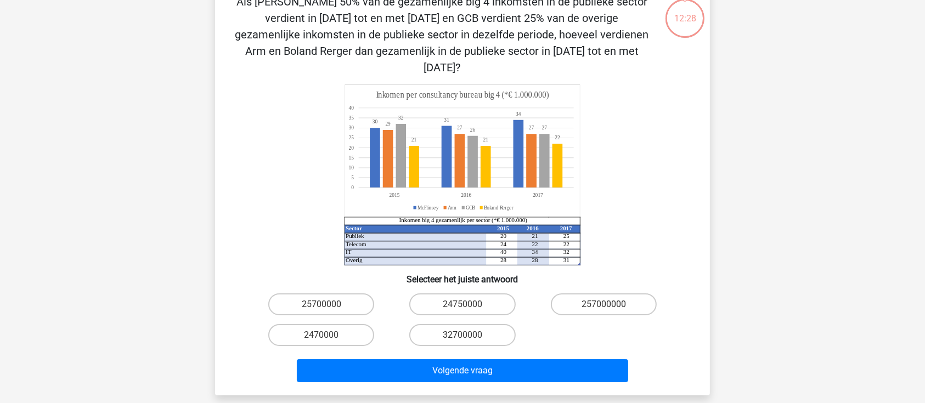
scroll to position [51, 0]
